Goal: Information Seeking & Learning: Find specific fact

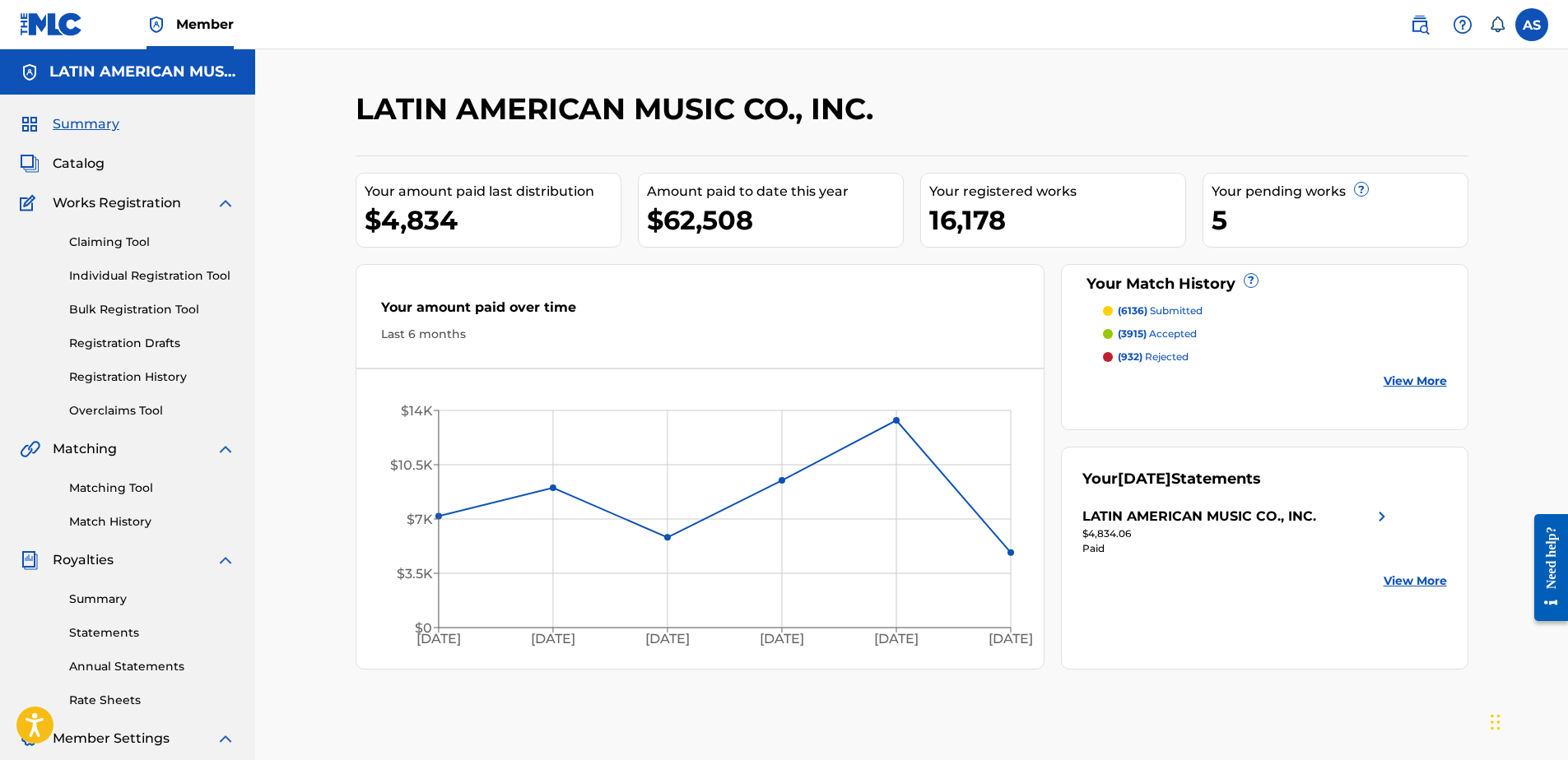
click at [110, 482] on link "Matching Tool" at bounding box center [152, 489] width 166 height 18
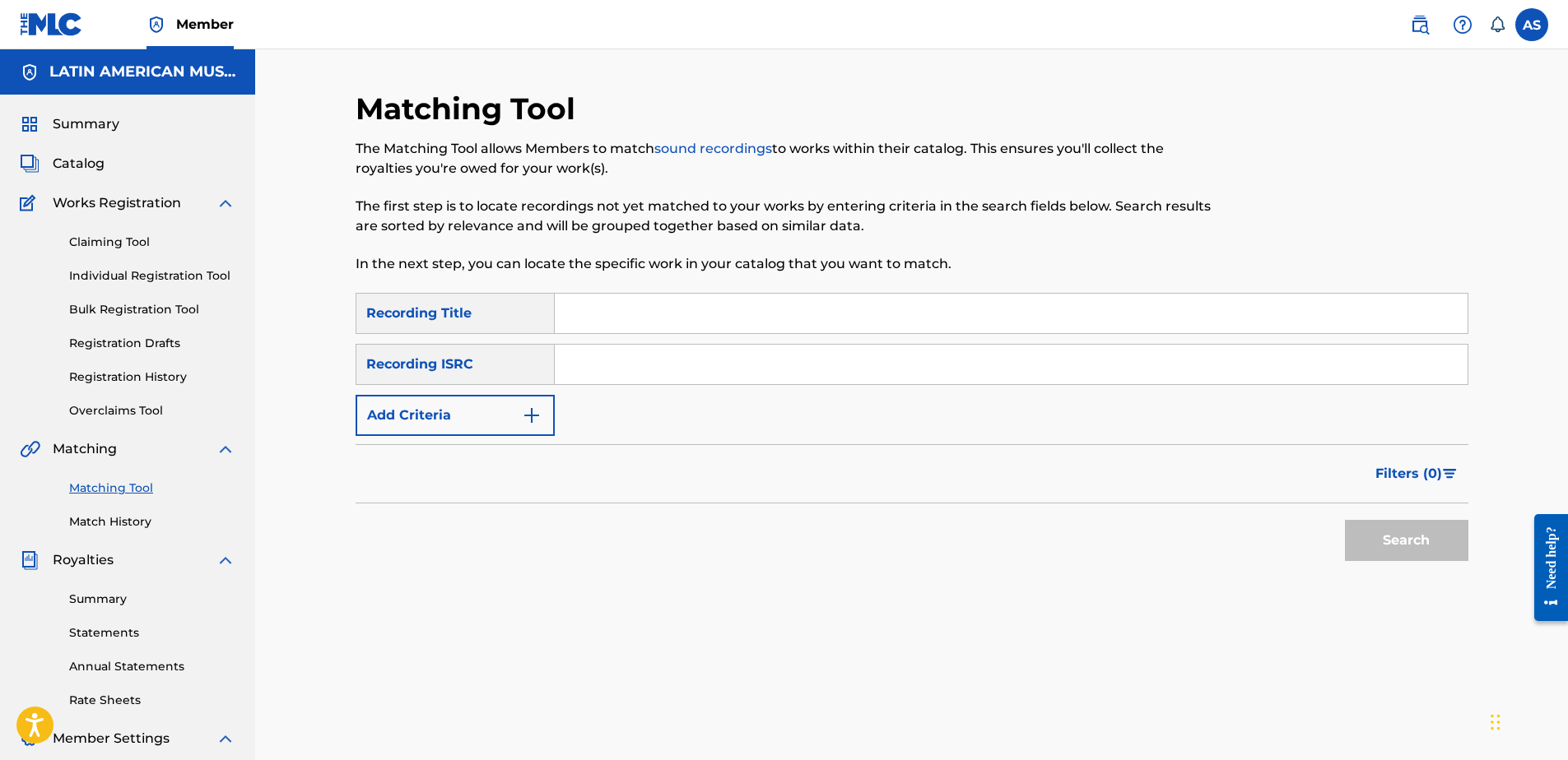
click at [589, 297] on input "Search Form" at bounding box center [1011, 313] width 913 height 40
type input "borrame de tu lista"
click at [476, 414] on button "Add Criteria" at bounding box center [456, 416] width 200 height 41
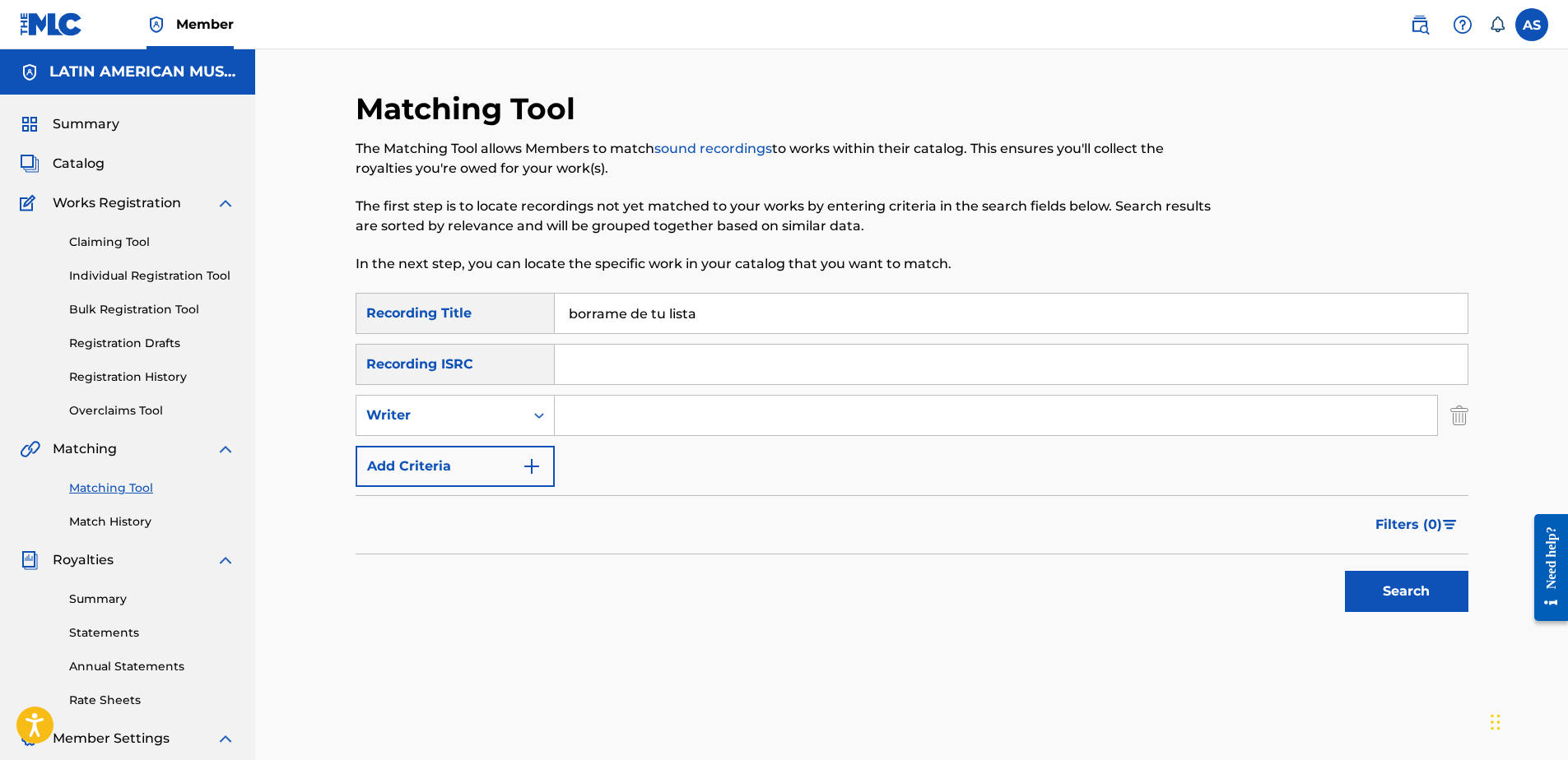
drag, startPoint x: 575, startPoint y: 419, endPoint x: 578, endPoint y: 410, distance: 9.5
click at [577, 412] on input "Search Form" at bounding box center [995, 415] width 882 height 40
drag, startPoint x: 557, startPoint y: 418, endPoint x: 521, endPoint y: 432, distance: 38.6
click at [552, 422] on div "SearchWithCriteria49f61ad0-ab2b-4a3f-b8dd-f054ad67e10c Writer" at bounding box center [912, 416] width 1113 height 41
drag, startPoint x: 517, startPoint y: 432, endPoint x: 443, endPoint y: 420, distance: 75.0
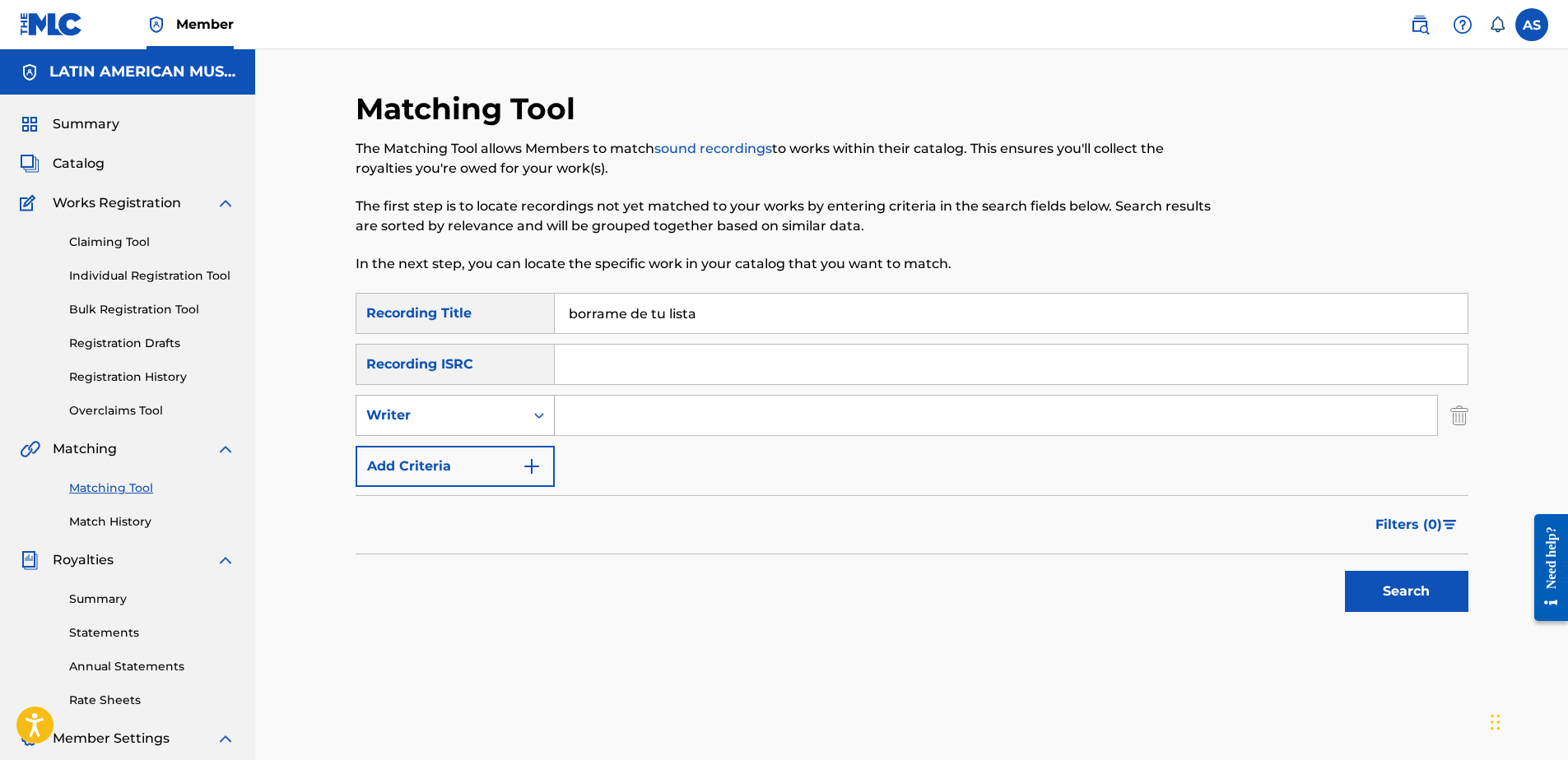
click at [516, 432] on div "Writer" at bounding box center [456, 416] width 200 height 41
click at [426, 458] on div "Recording Artist" at bounding box center [456, 456] width 198 height 41
click at [592, 420] on input "Search Form" at bounding box center [995, 415] width 882 height 40
click at [1345, 571] on button "Search" at bounding box center [1406, 591] width 124 height 41
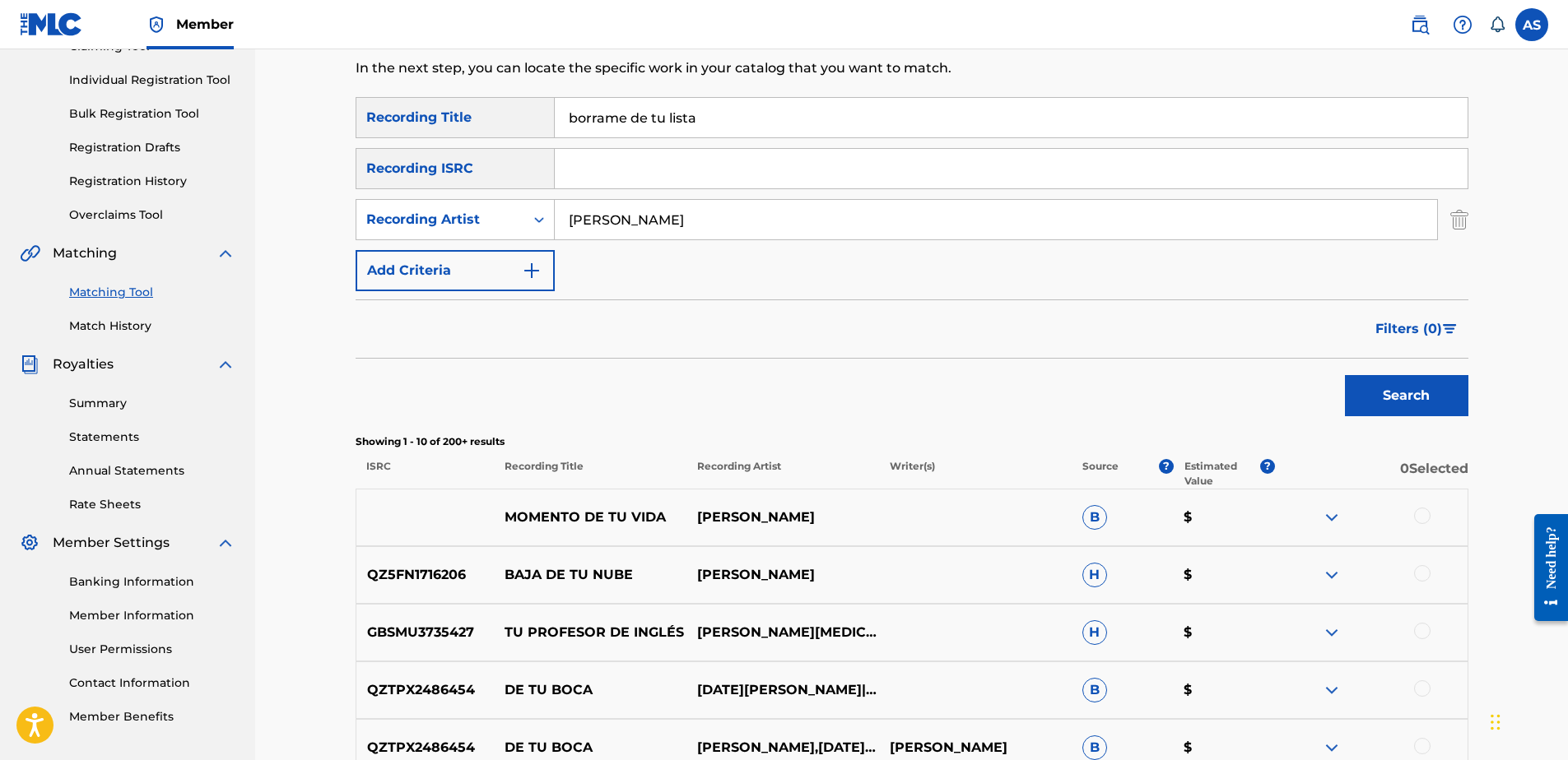
scroll to position [82, 0]
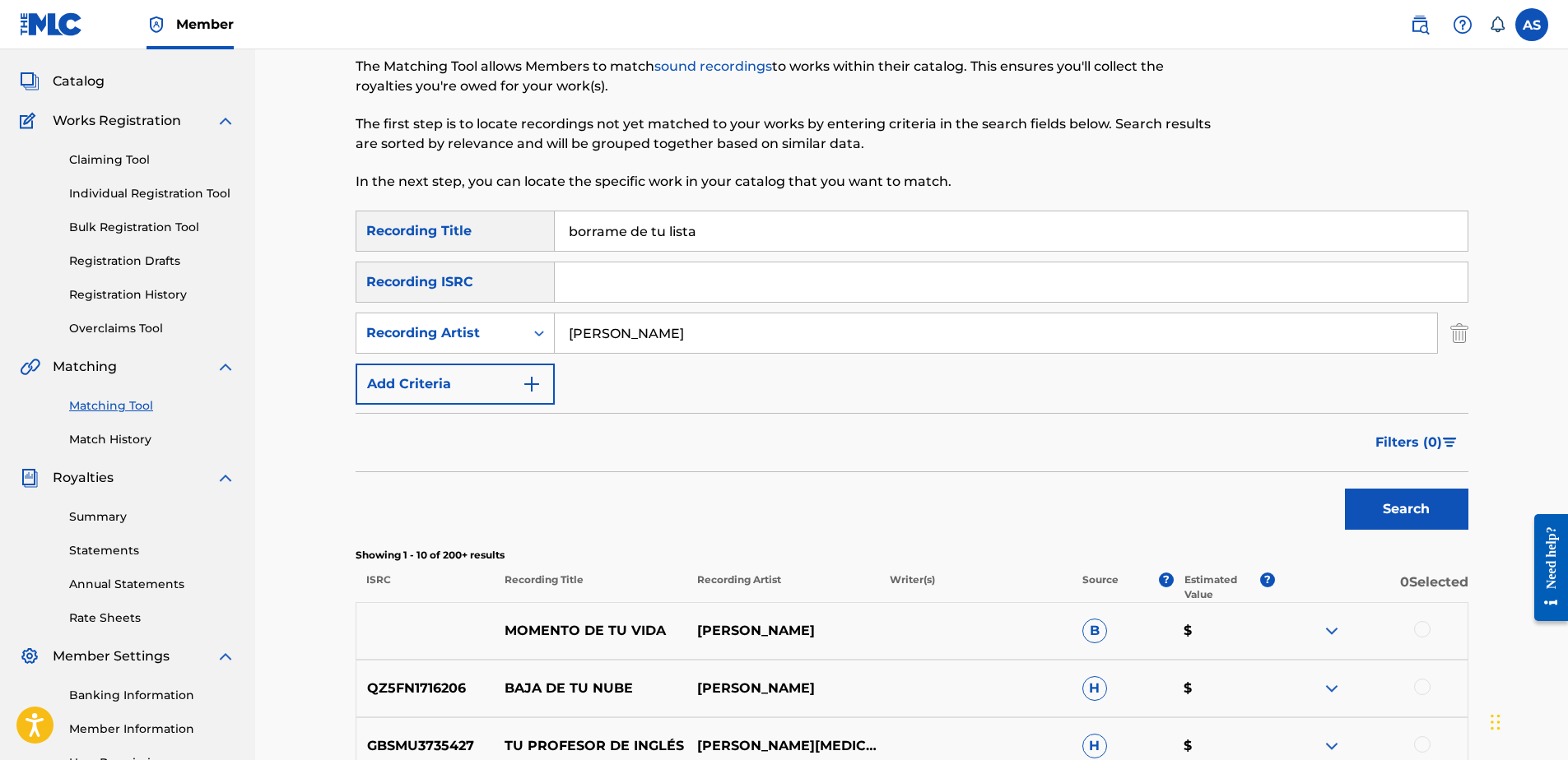
drag, startPoint x: 640, startPoint y: 335, endPoint x: 629, endPoint y: 331, distance: 11.7
click at [637, 335] on input "johnny" at bounding box center [995, 333] width 882 height 40
type input "johnny albino"
click at [1345, 489] on button "Search" at bounding box center [1406, 509] width 124 height 41
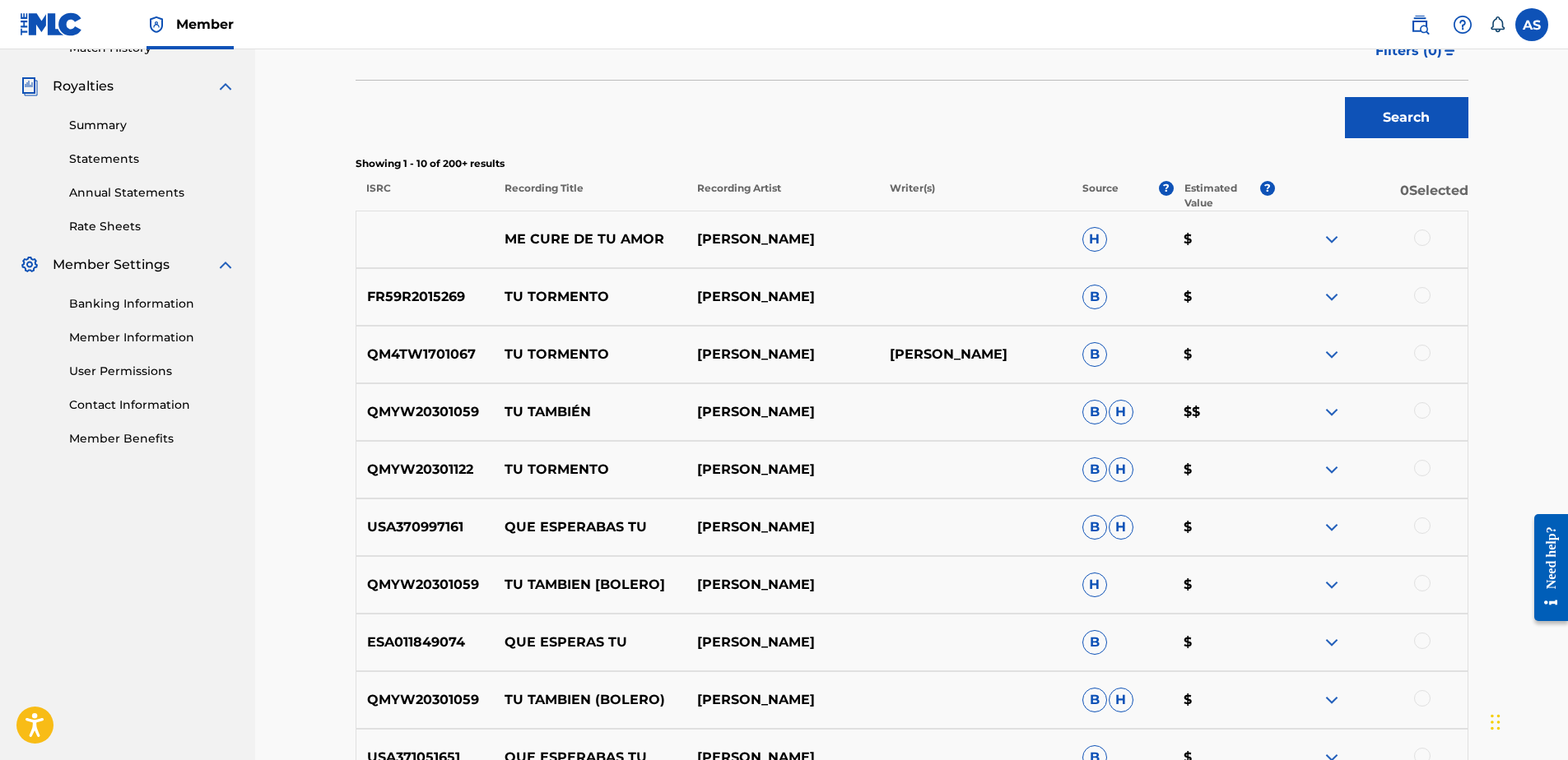
scroll to position [493, 0]
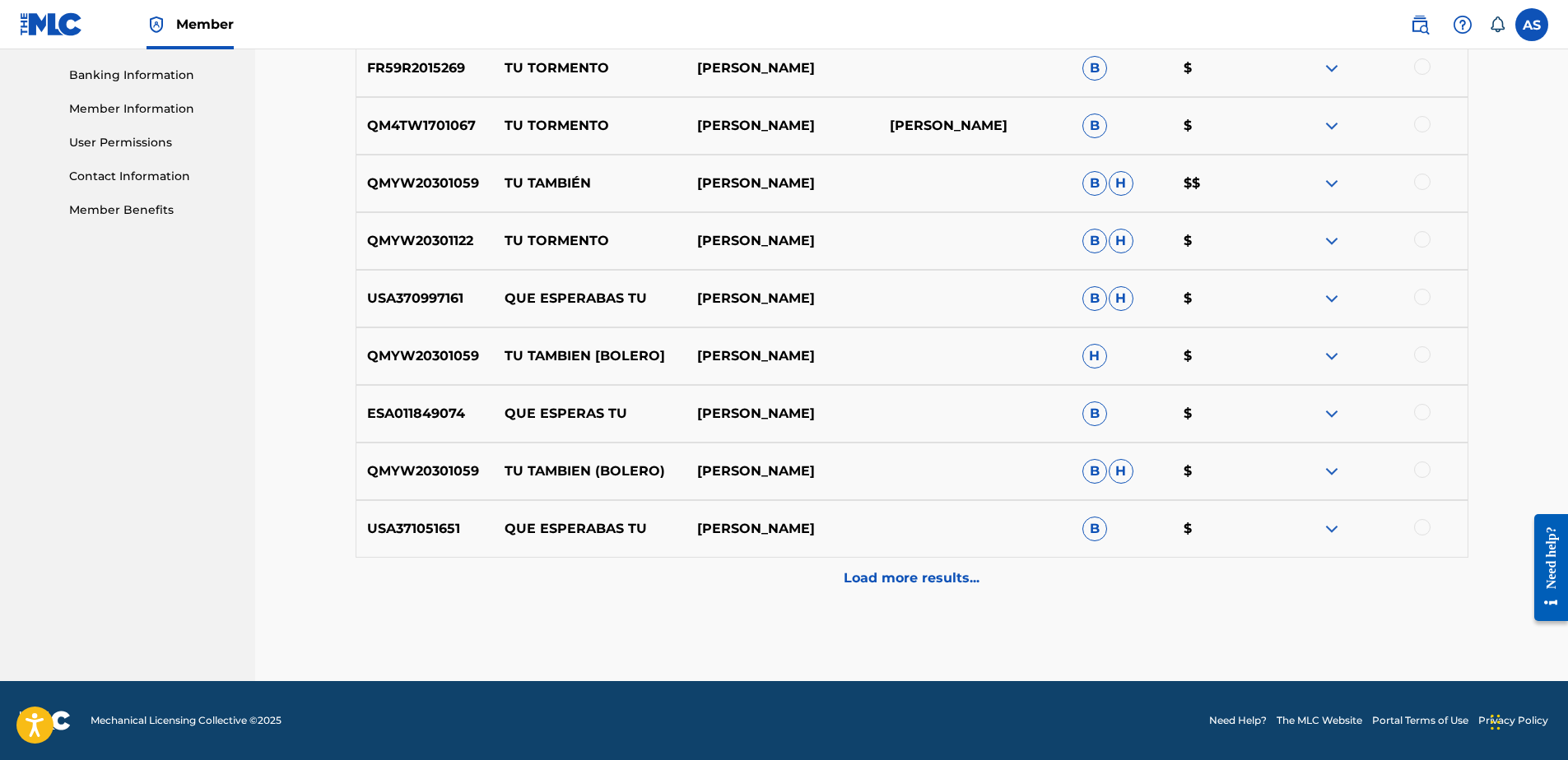
click at [885, 587] on p "Load more results..." at bounding box center [912, 578] width 136 height 19
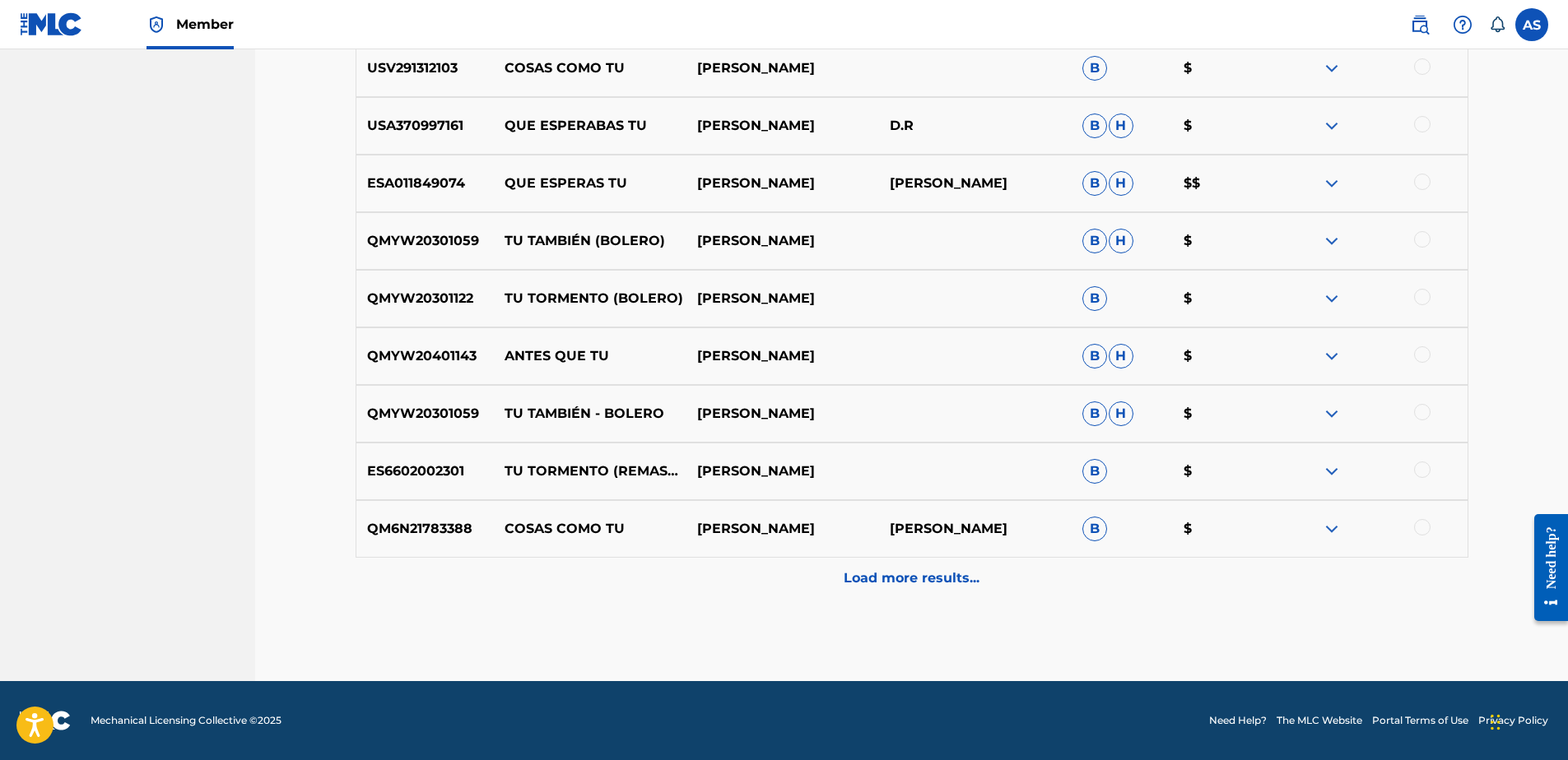
click at [931, 570] on p "Load more results..." at bounding box center [912, 578] width 136 height 19
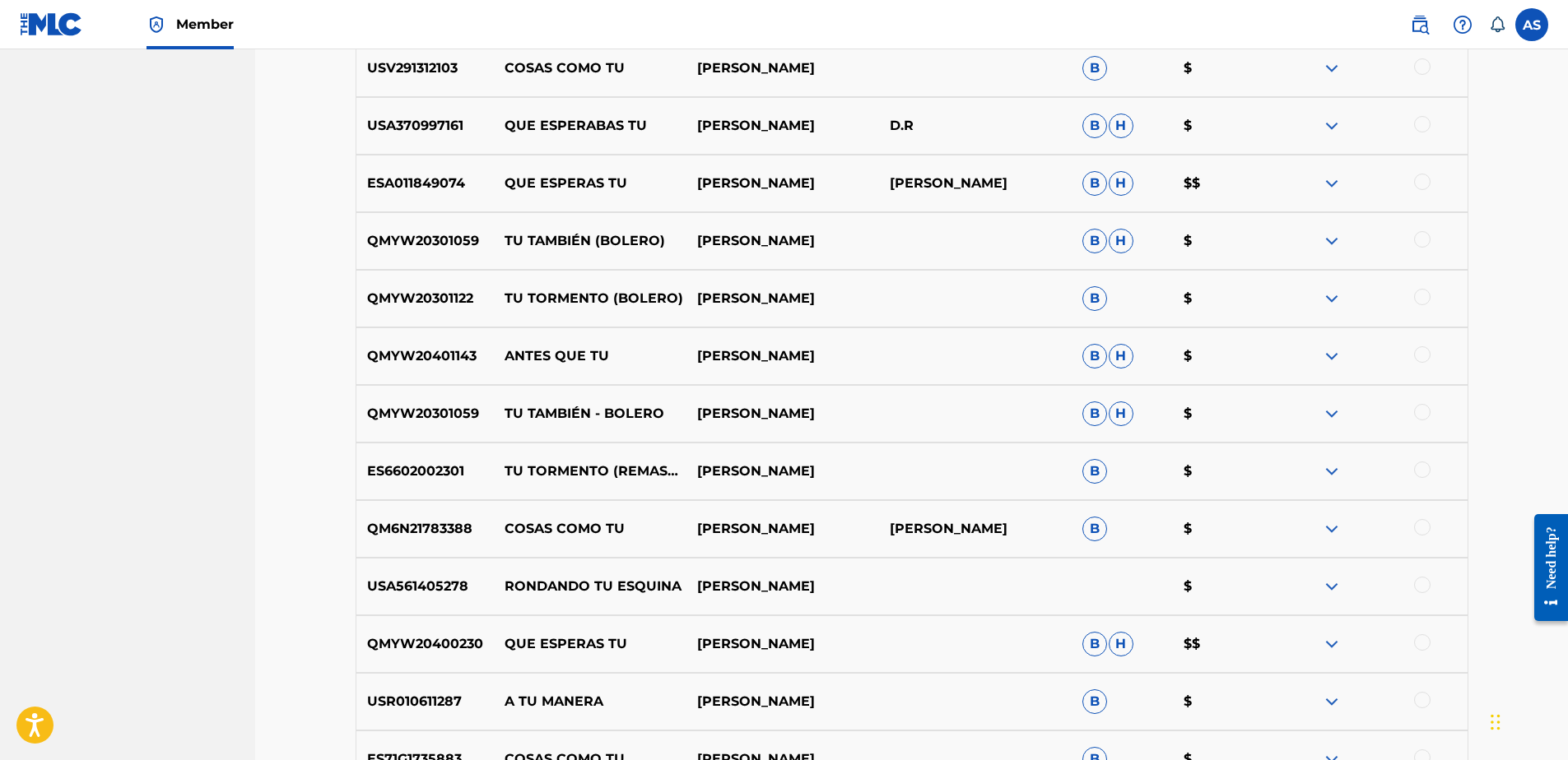
scroll to position [1361, 0]
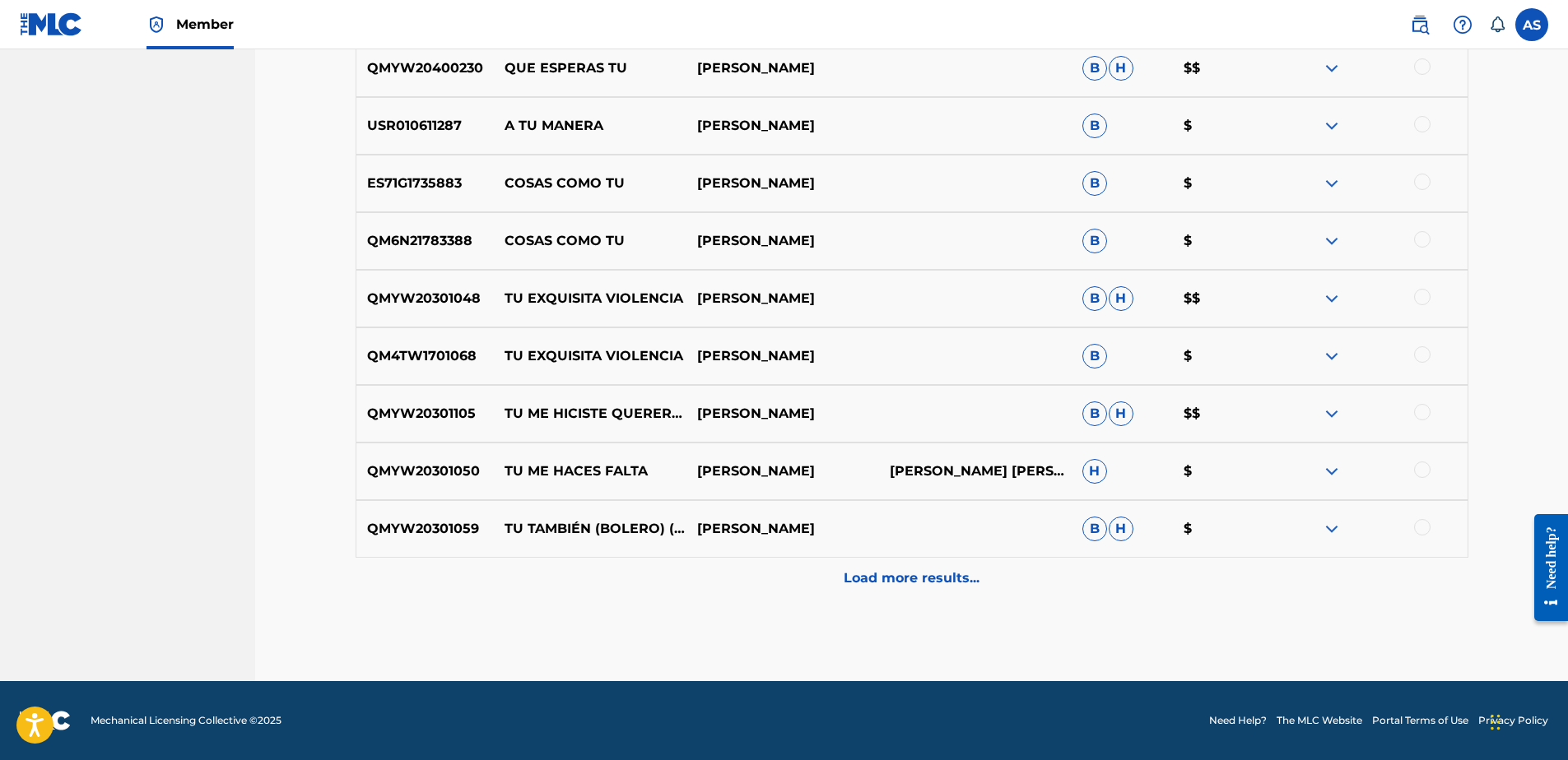
click at [882, 581] on p "Load more results..." at bounding box center [912, 578] width 136 height 19
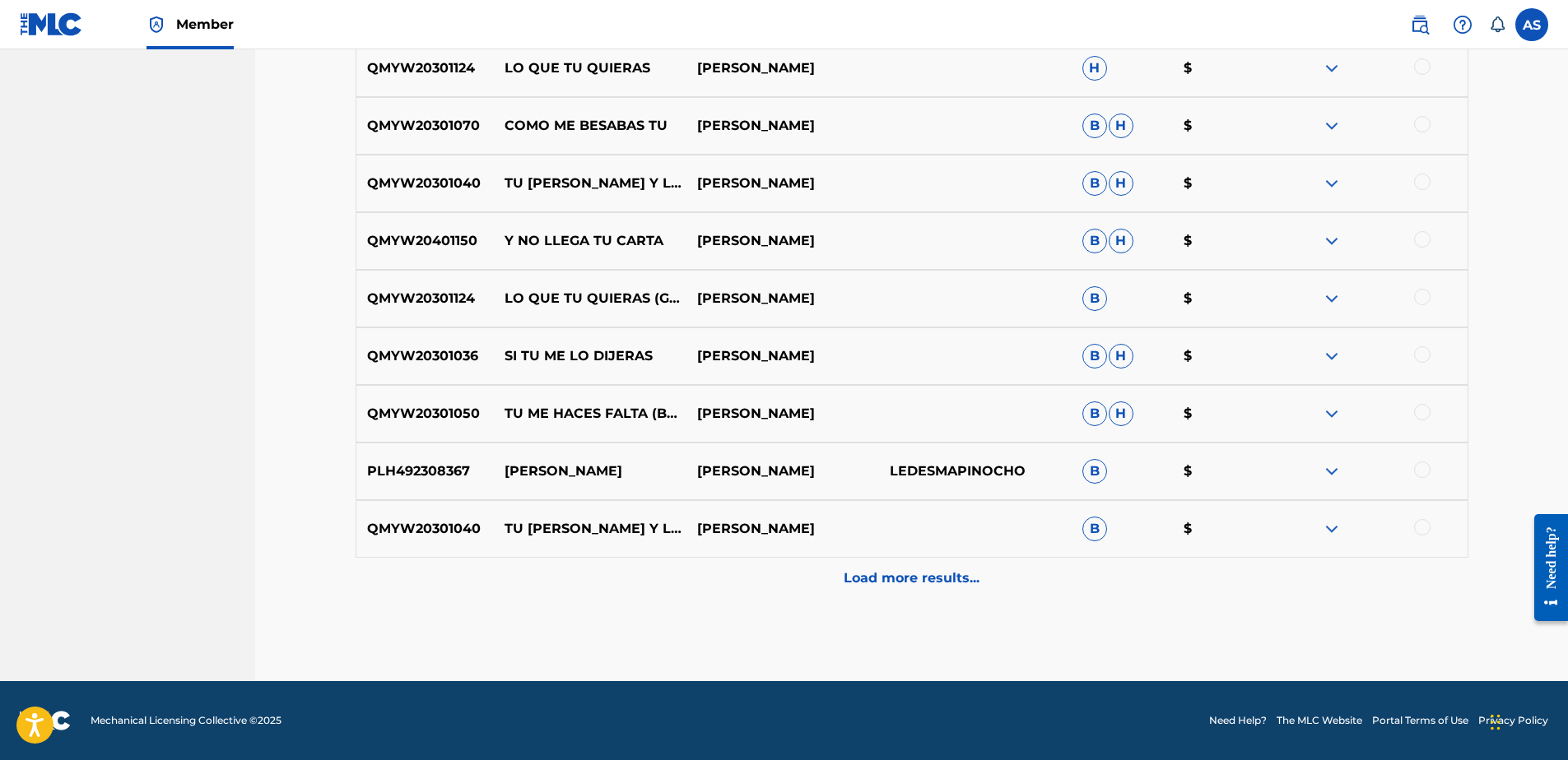
click at [902, 588] on p "Load more results..." at bounding box center [912, 578] width 136 height 19
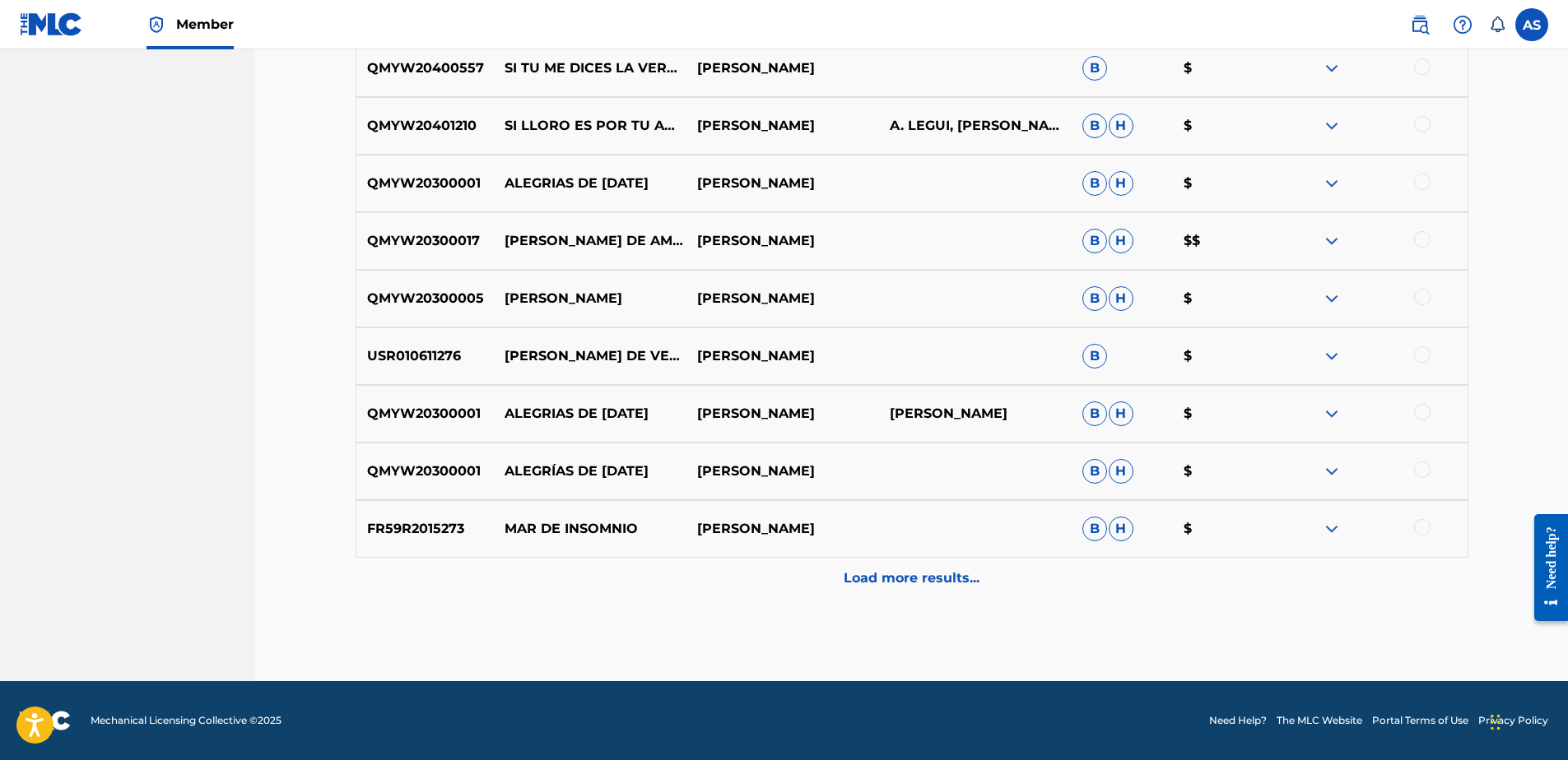
click at [869, 577] on p "Load more results..." at bounding box center [912, 578] width 136 height 19
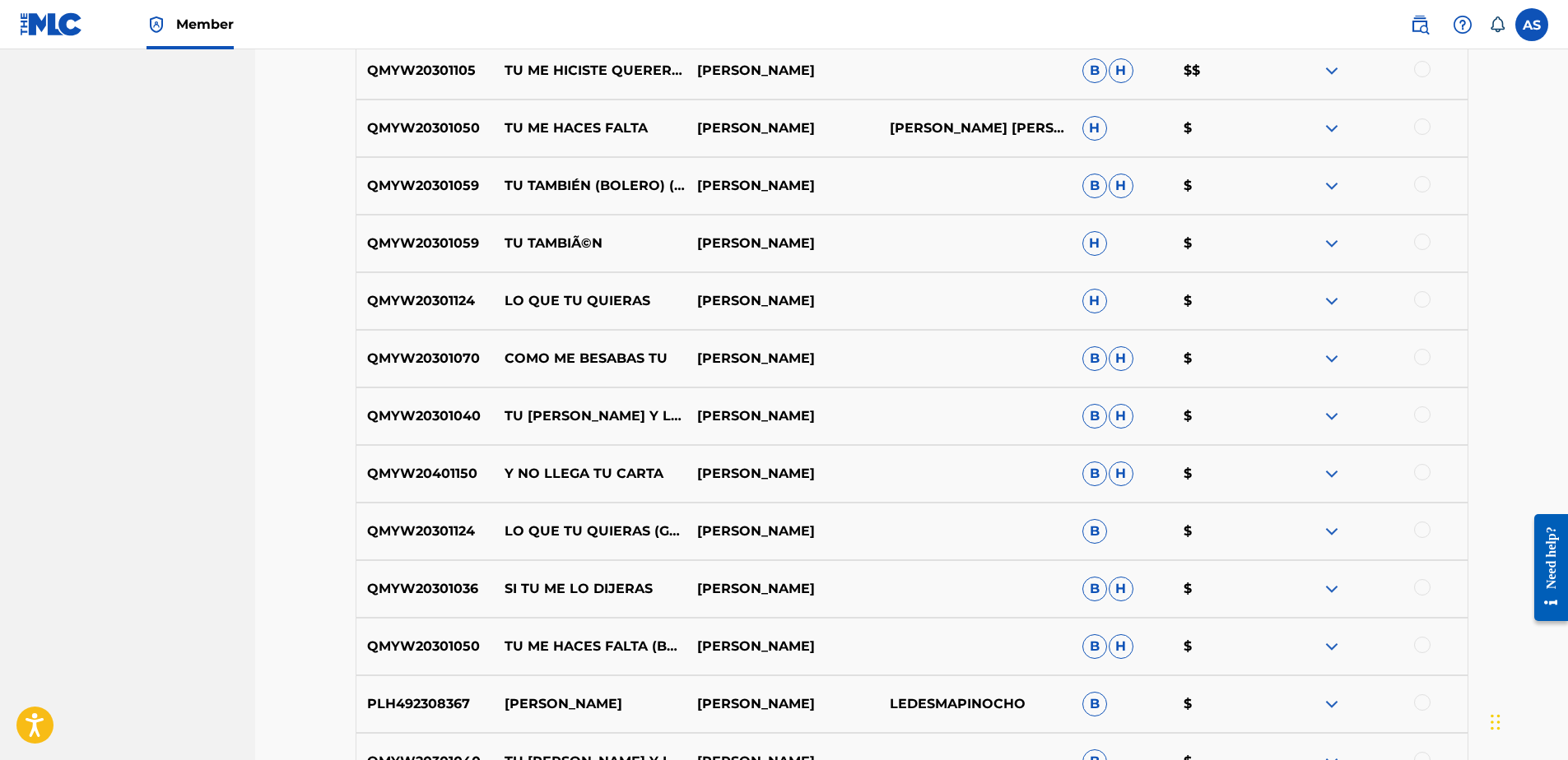
scroll to position [2020, 0]
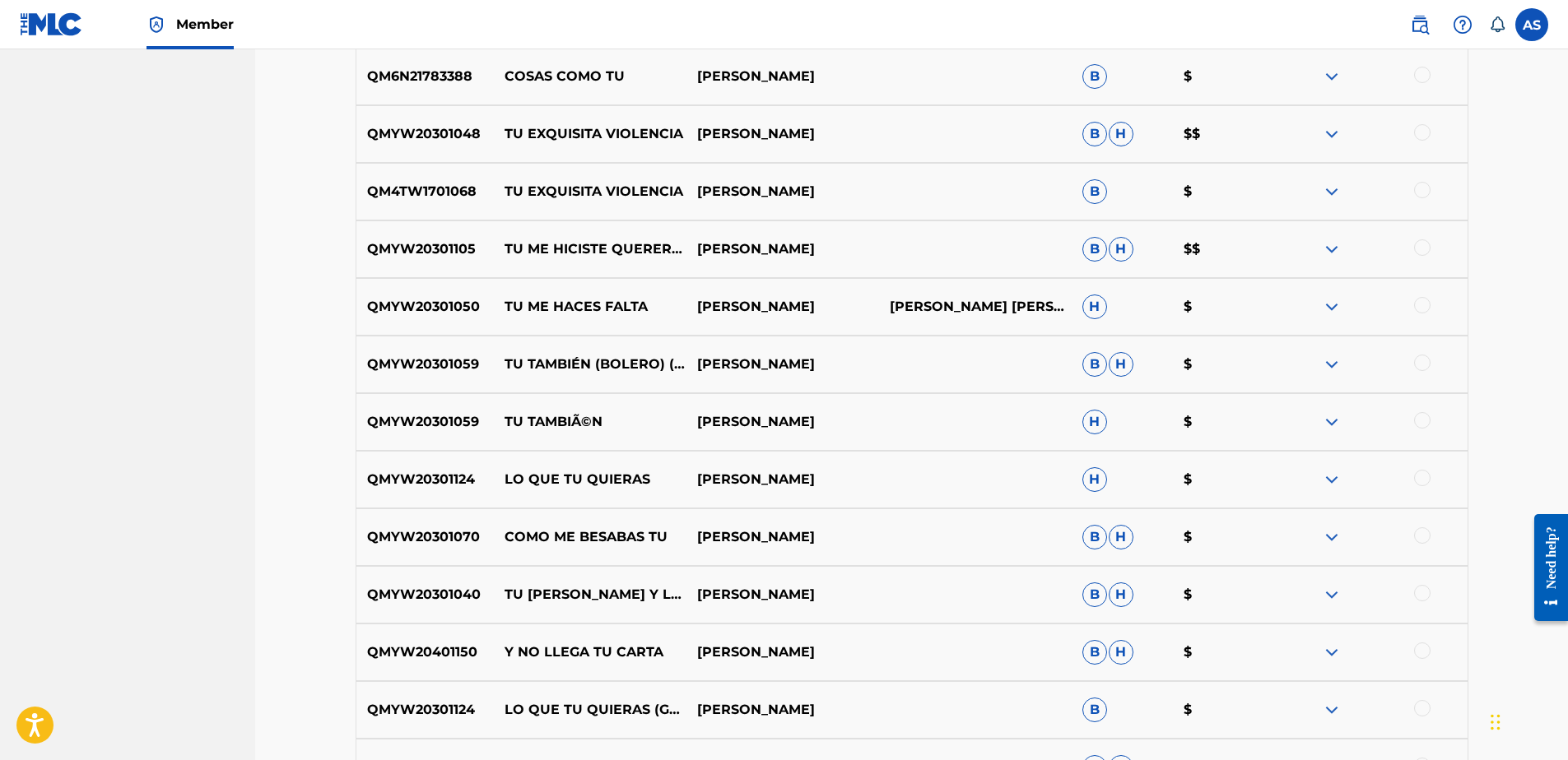
click at [1421, 30] on img at bounding box center [1420, 25] width 19 height 19
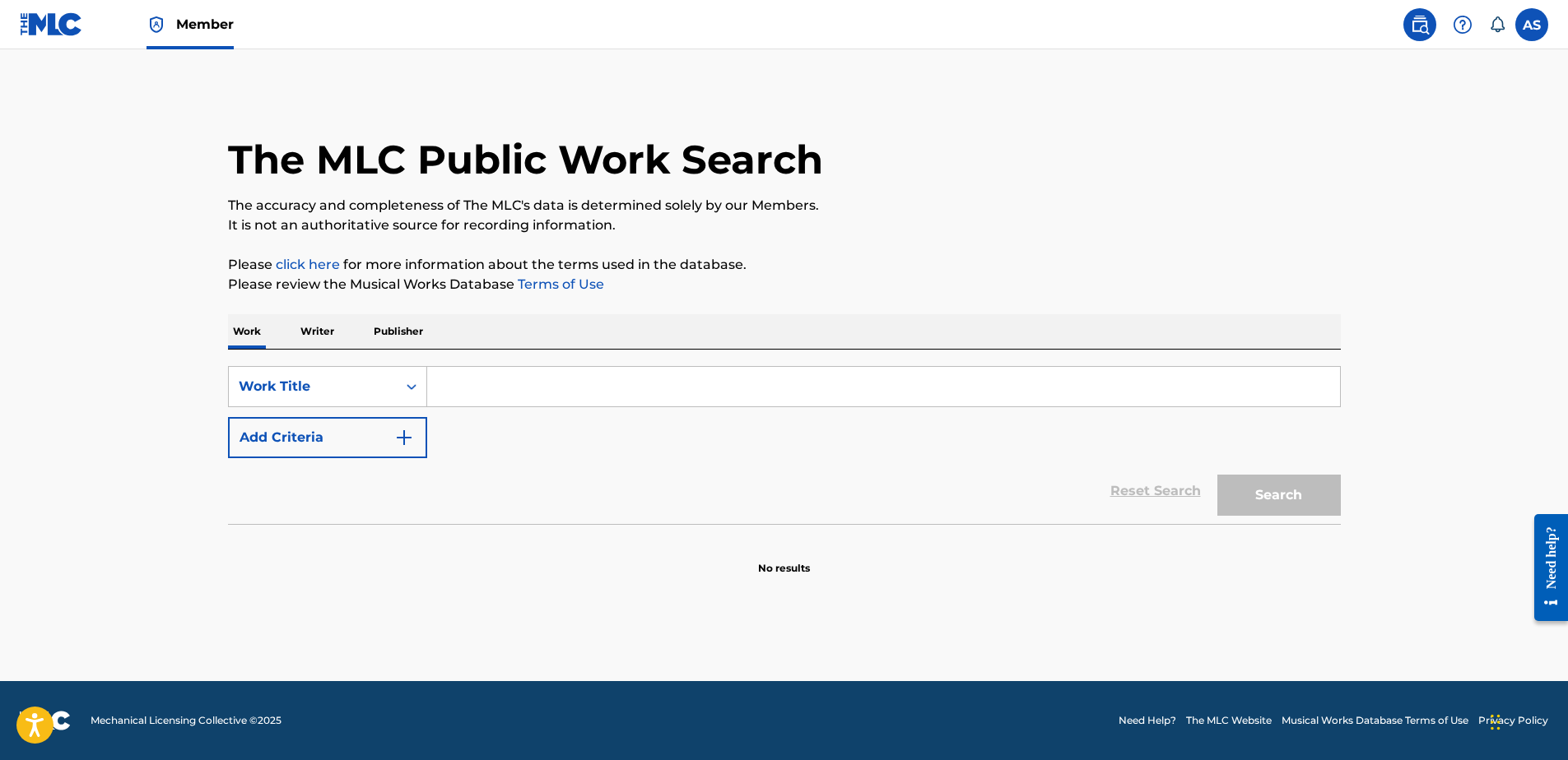
click at [479, 373] on input "Search Form" at bounding box center [884, 387] width 913 height 40
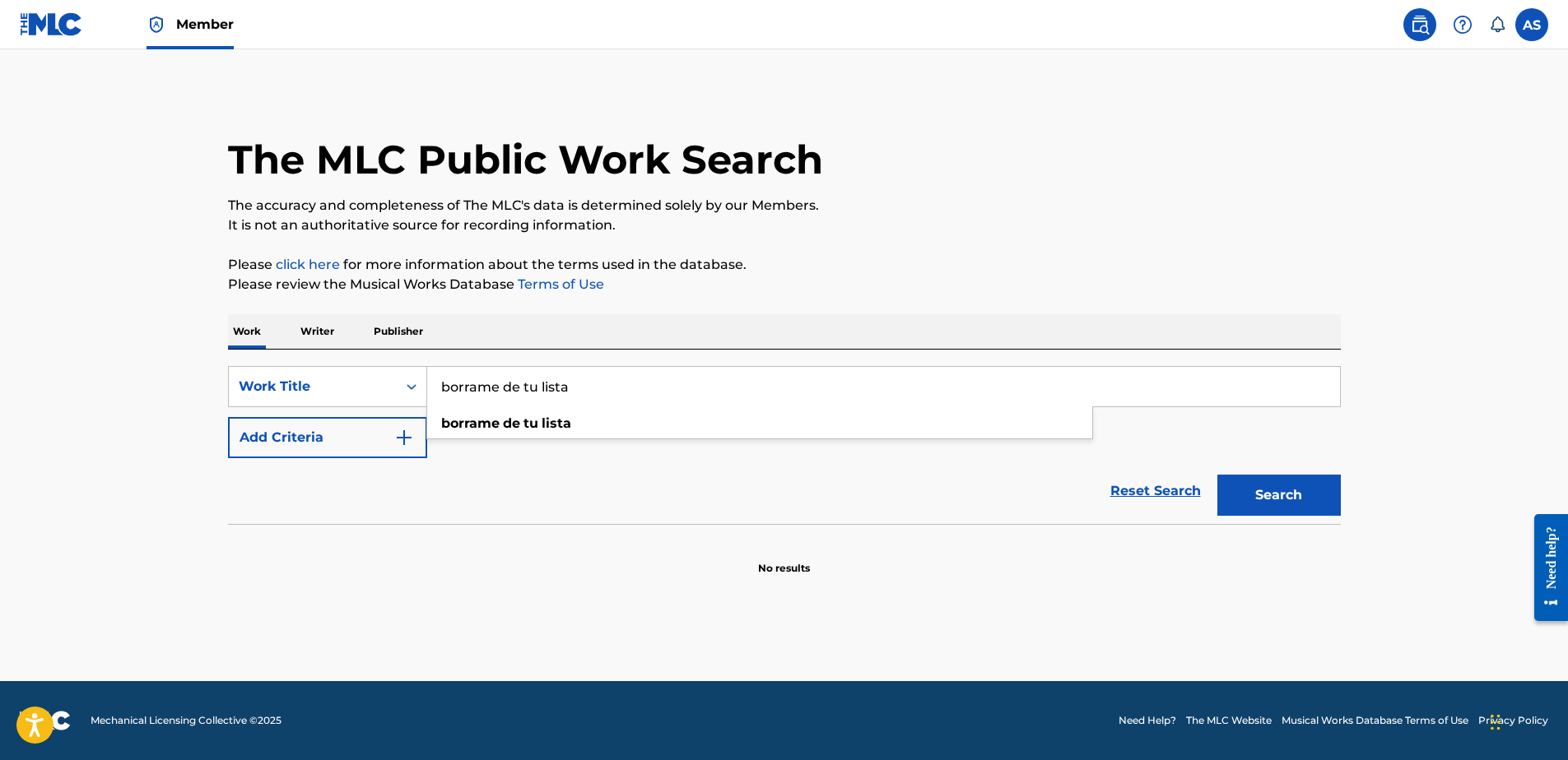
type input "borrame de tu lista"
click at [1217, 475] on button "Search" at bounding box center [1279, 495] width 124 height 41
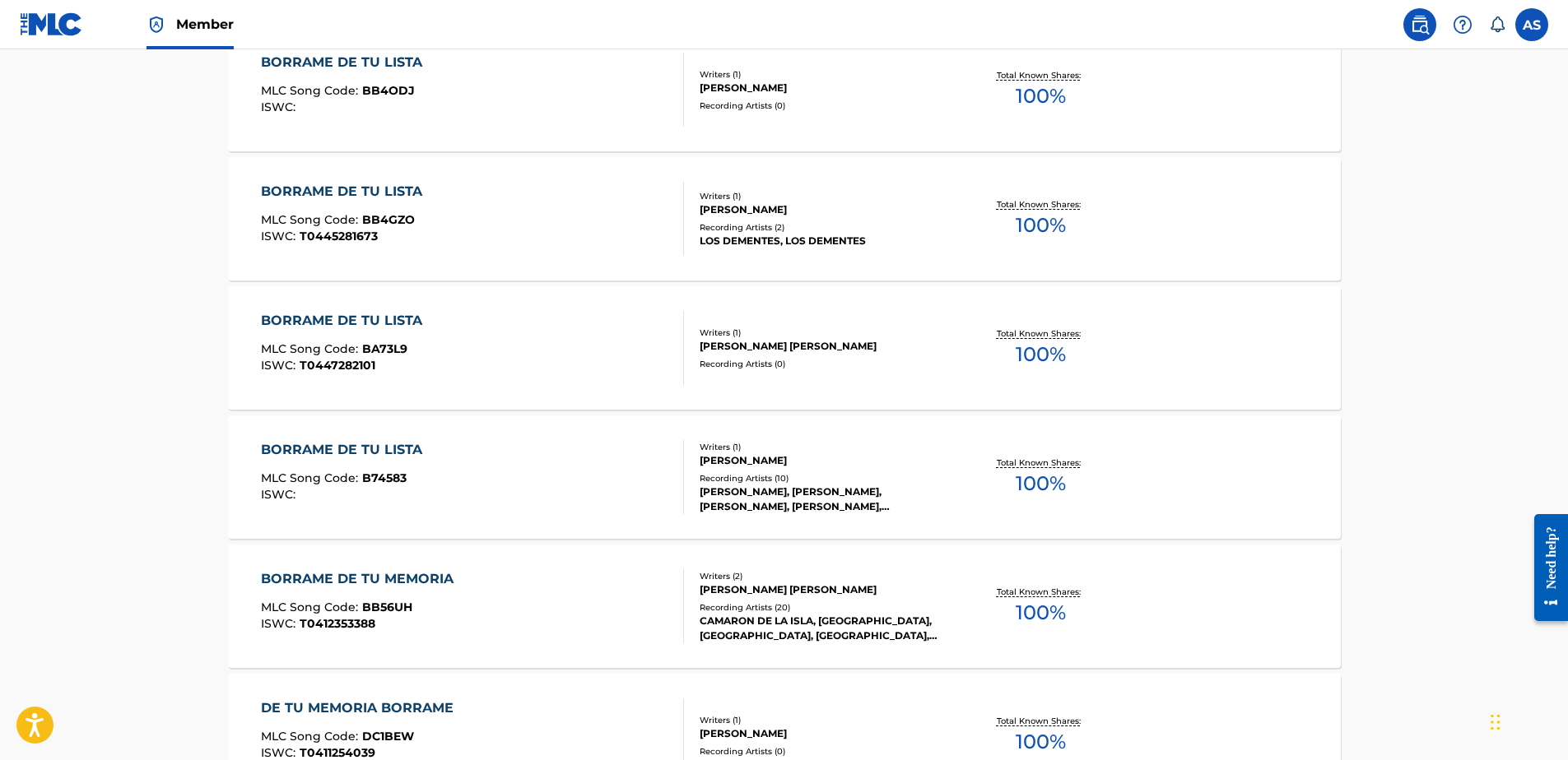
scroll to position [658, 0]
click at [539, 481] on div "BORRAME DE TU LISTA MLC Song Code : B74583 ISWC :" at bounding box center [472, 477] width 423 height 74
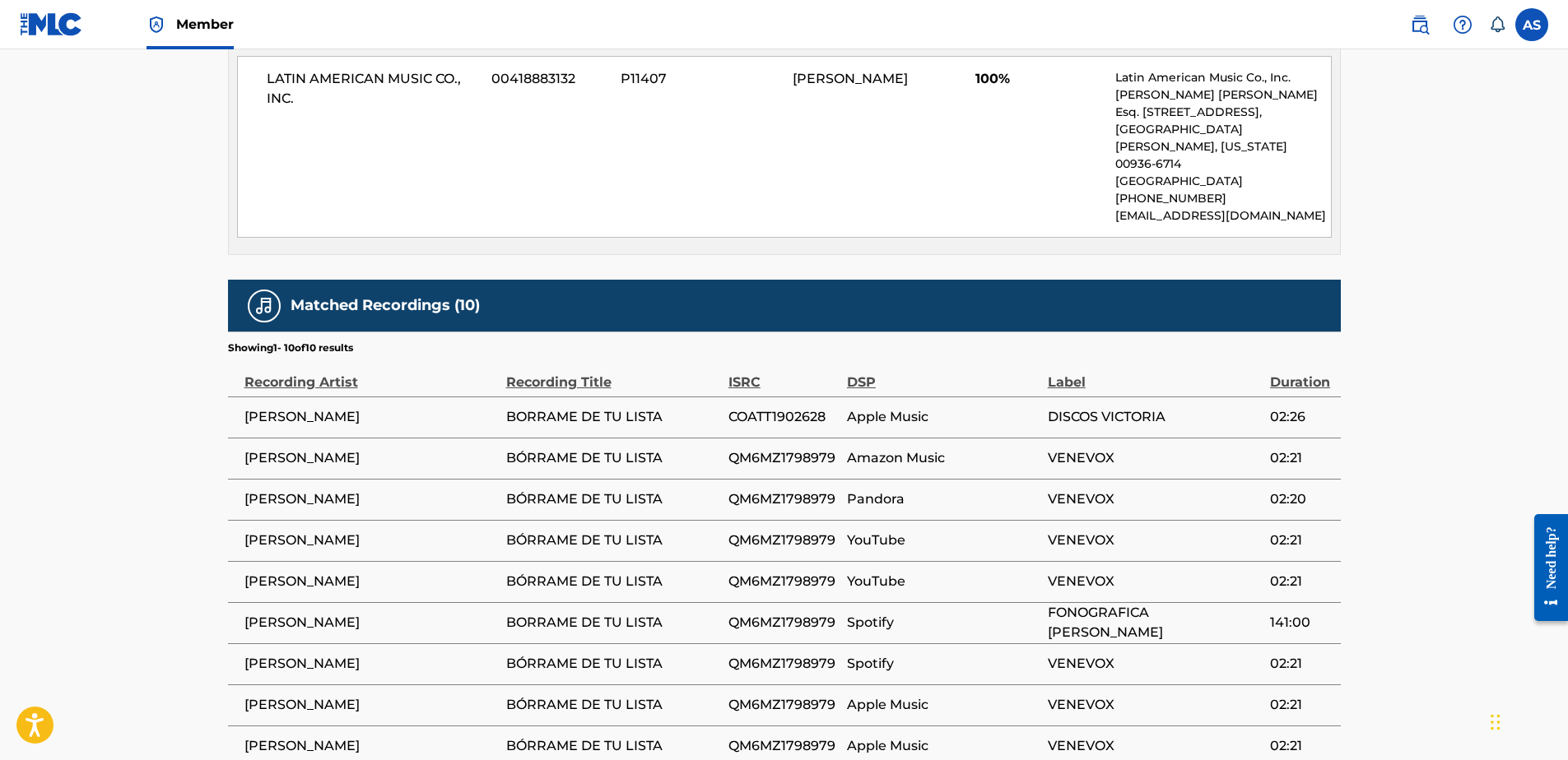
scroll to position [823, 0]
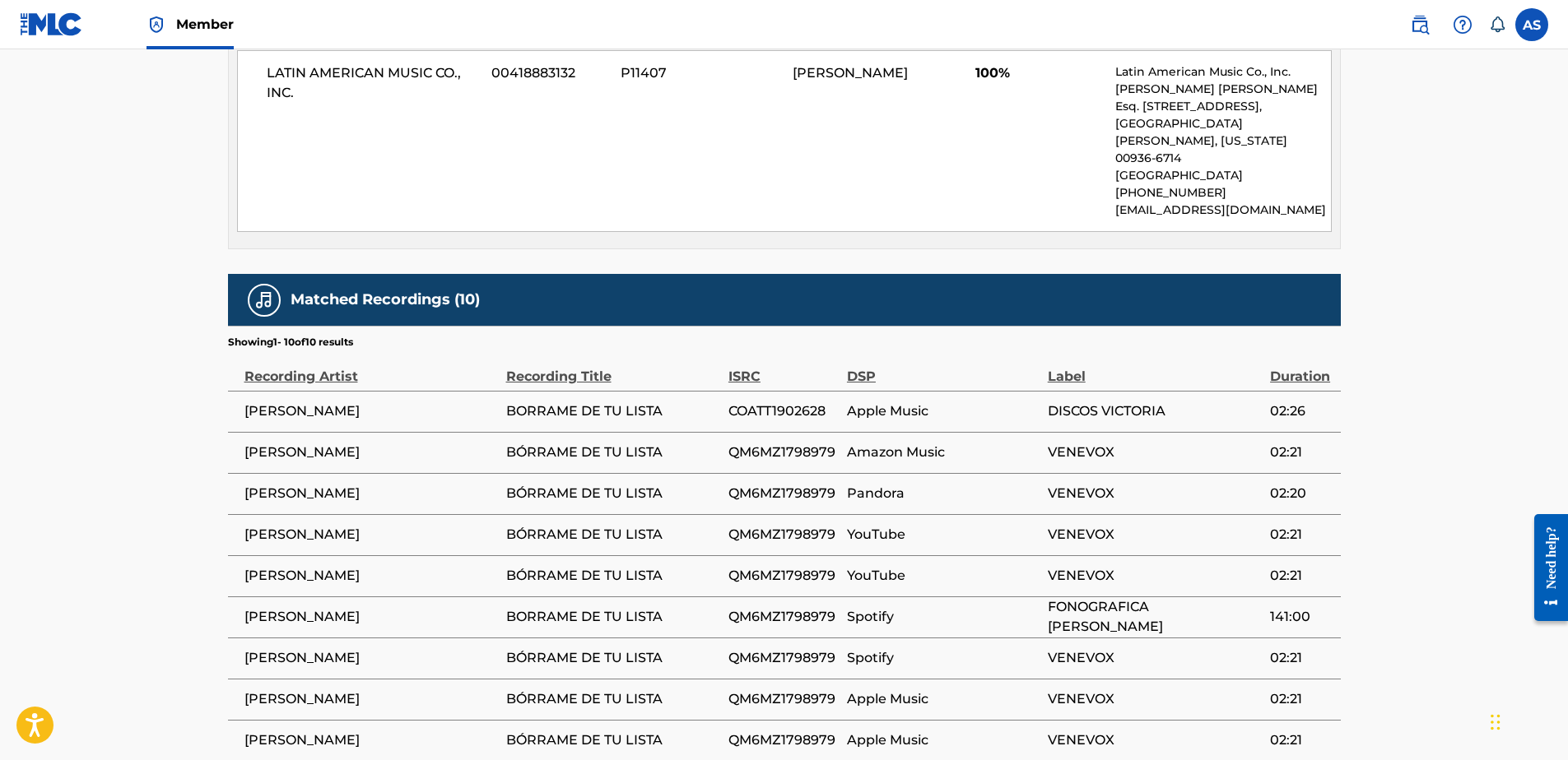
drag, startPoint x: 505, startPoint y: 371, endPoint x: 700, endPoint y: 638, distance: 330.6
click at [700, 638] on tbody "JULIO JARAMILLO BORRAME DE TU LISTA COATT1902628 Apple Music DISCOS VICTORIA 02…" at bounding box center [784, 597] width 1113 height 411
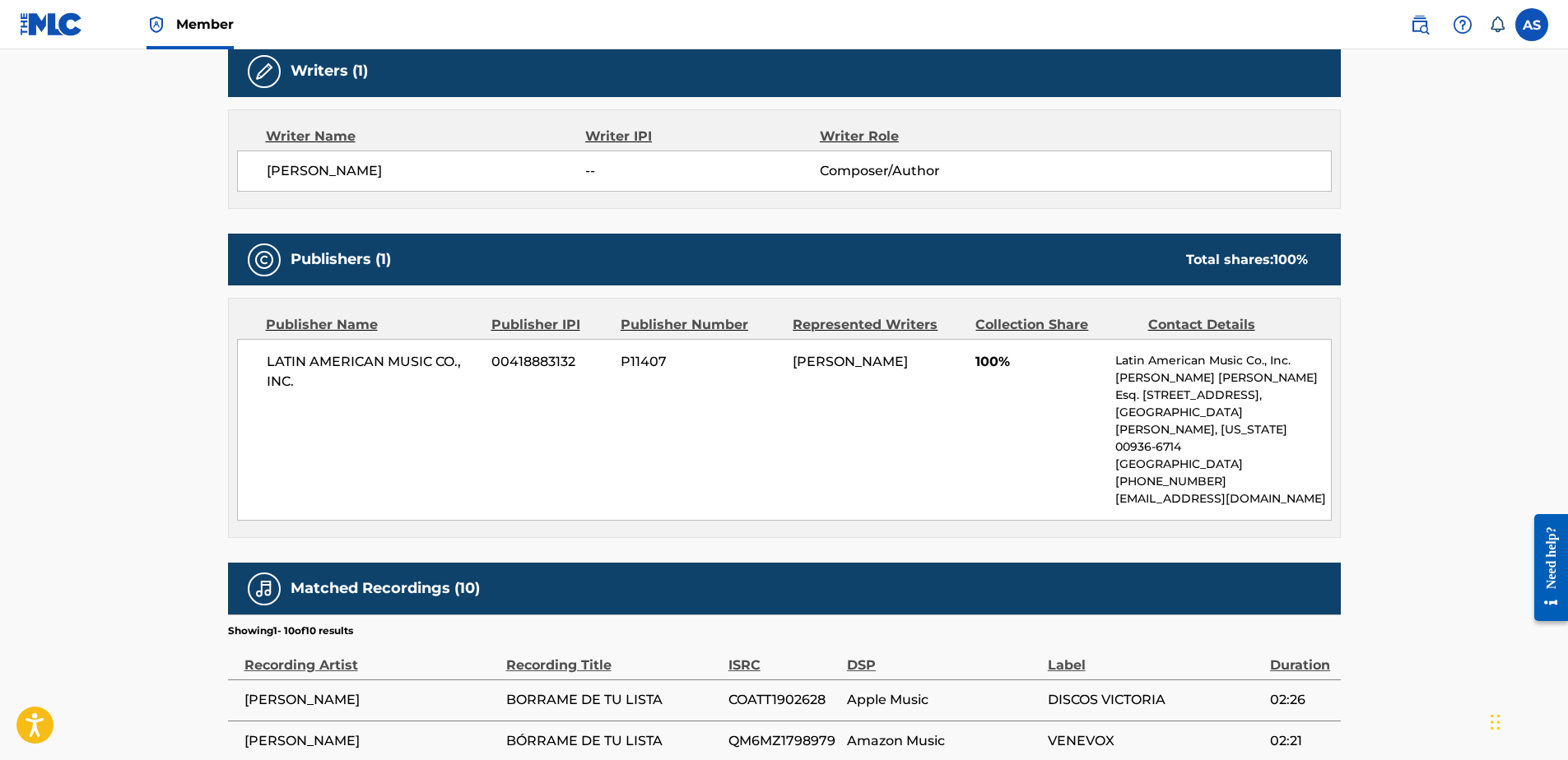
scroll to position [771, 0]
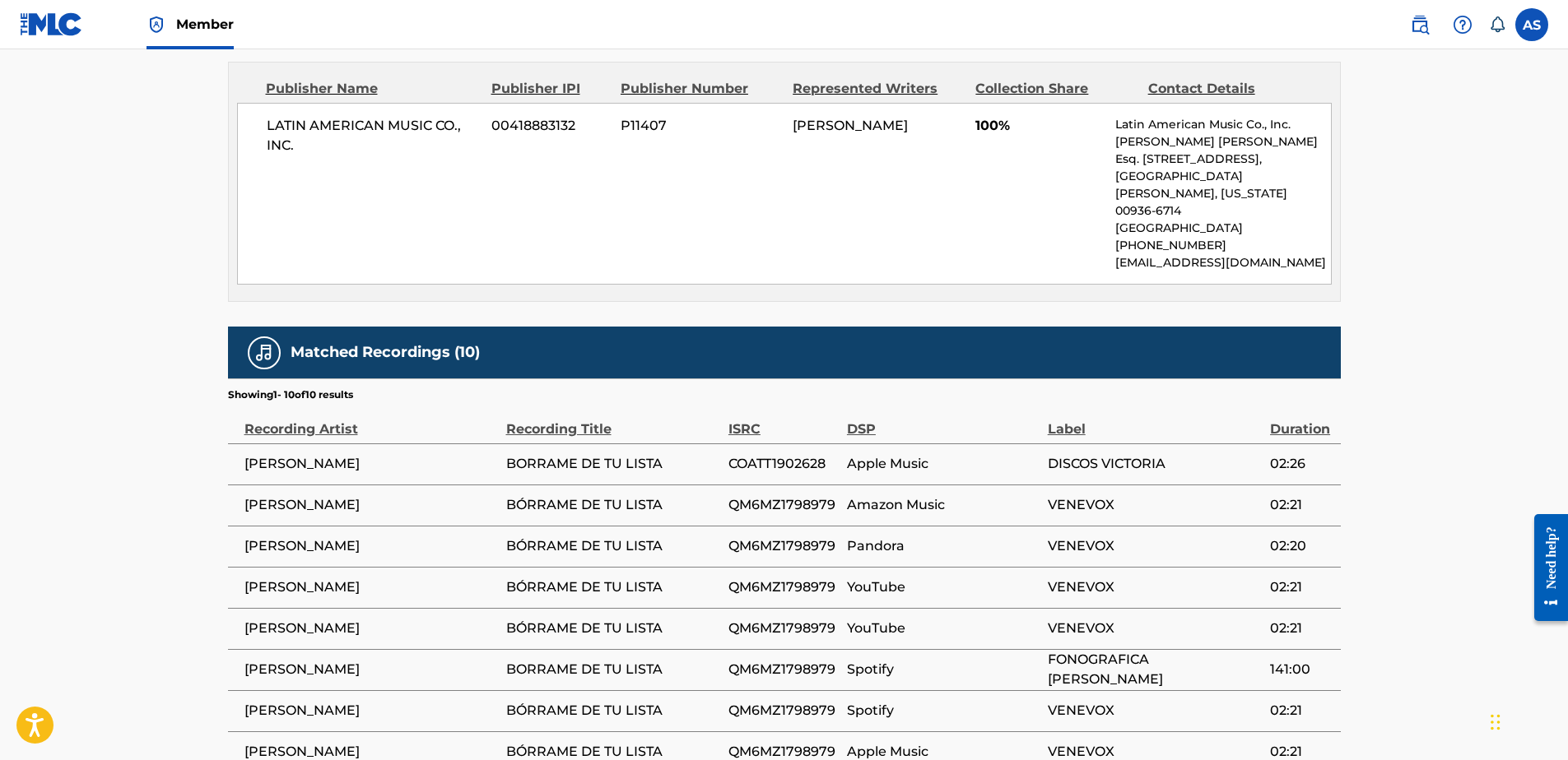
click at [157, 425] on main "< Back to public search results Copy work link BORRAME DE TU LISTA Work Detail …" at bounding box center [784, 79] width 1568 height 1601
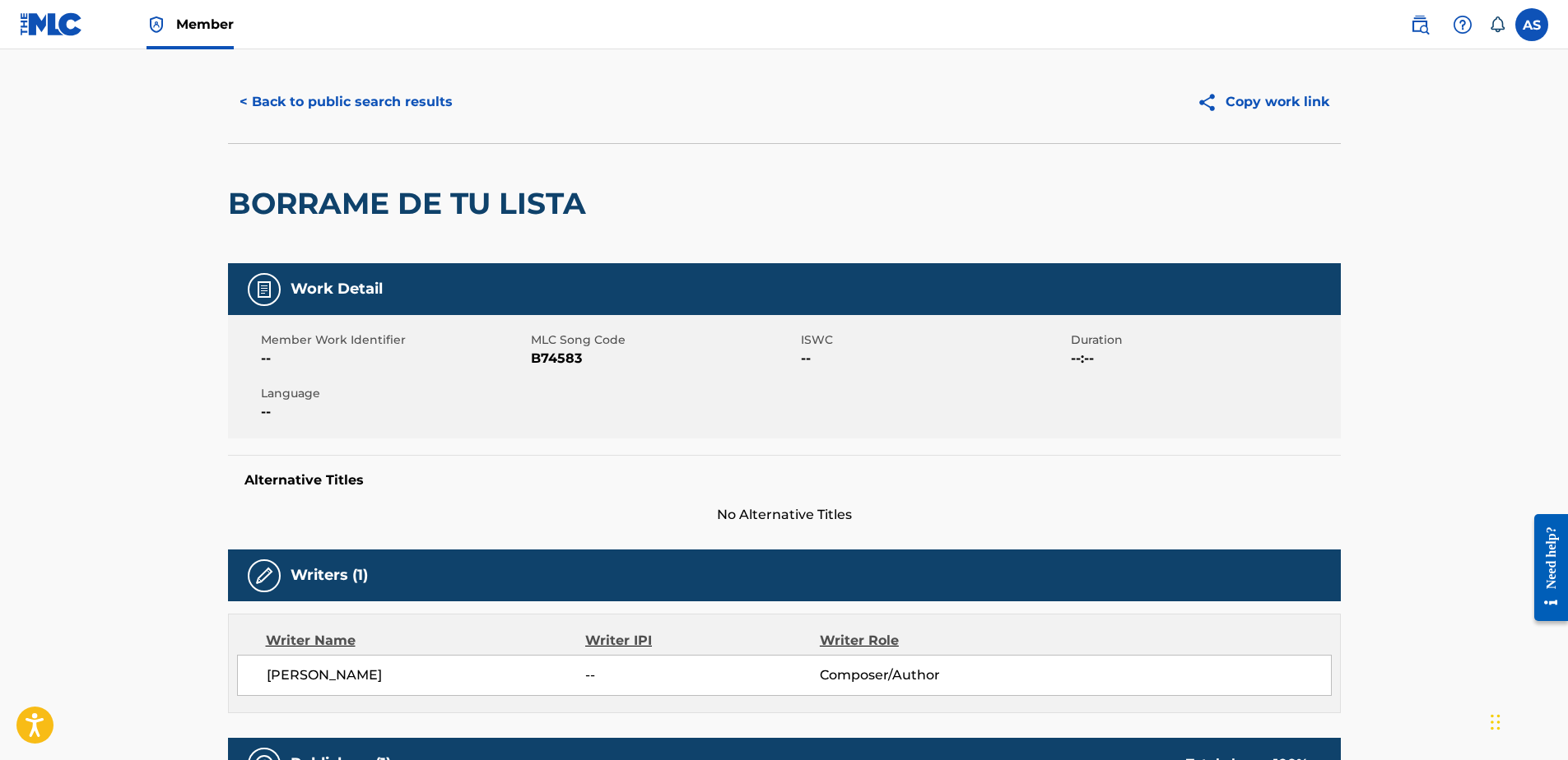
scroll to position [0, 0]
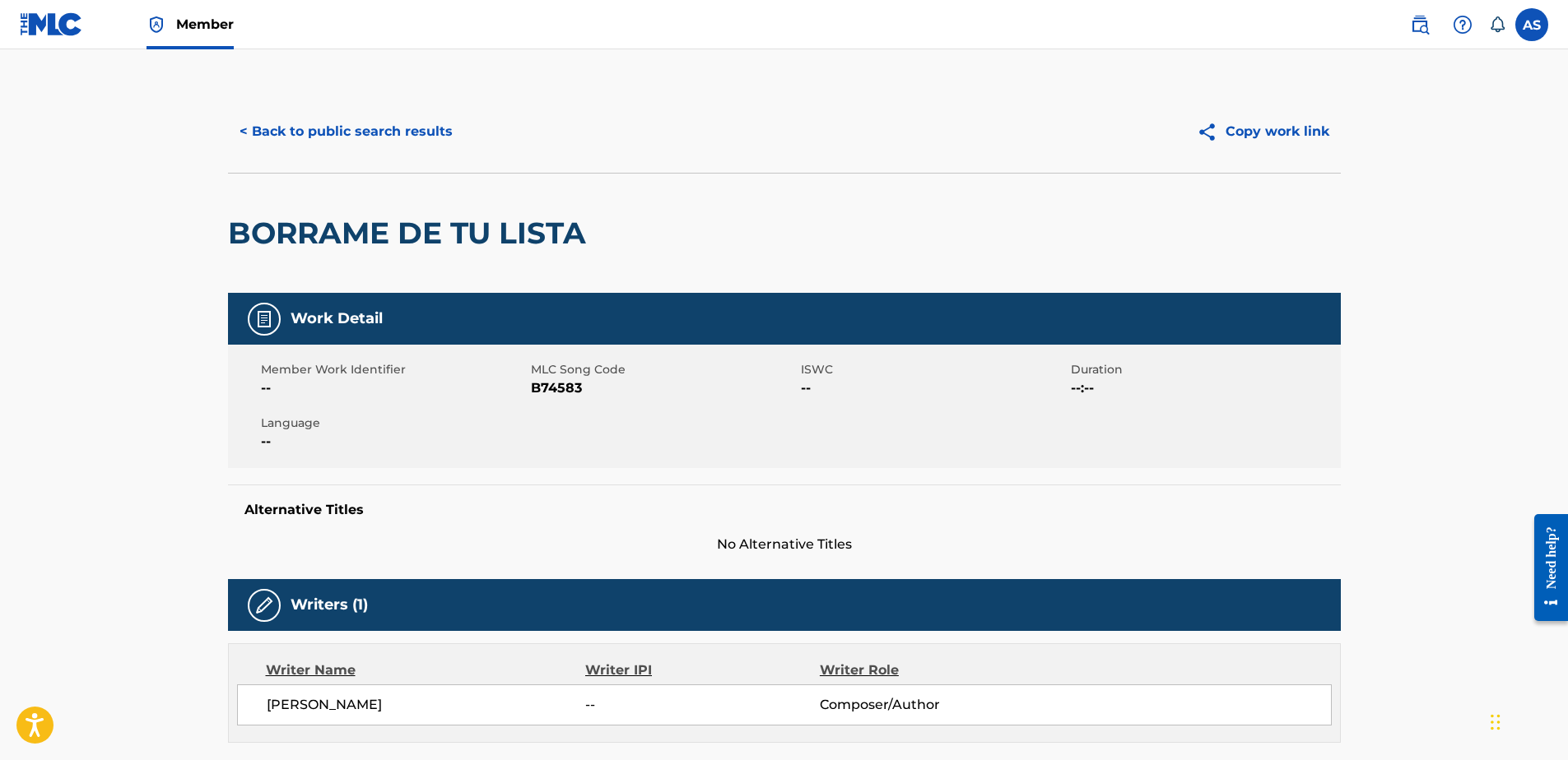
click at [368, 140] on button "< Back to public search results" at bounding box center [346, 132] width 237 height 41
